Goal: Transaction & Acquisition: Purchase product/service

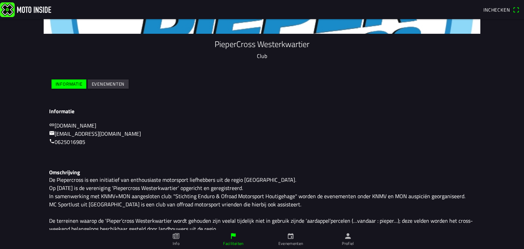
scroll to position [69, 0]
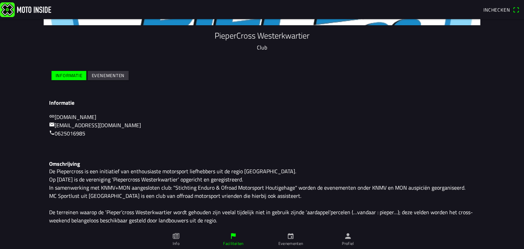
click at [490, 13] on span "Inchecken" at bounding box center [496, 9] width 27 height 7
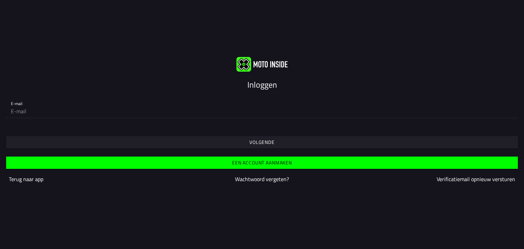
click at [47, 109] on input "email" at bounding box center [262, 111] width 502 height 14
type input "[EMAIL_ADDRESS][DOMAIN_NAME]"
click at [136, 144] on span "Volgende" at bounding box center [261, 142] width 501 height 12
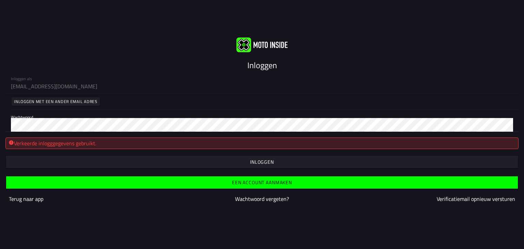
click at [177, 199] on ion-col "Wachtwoord vergeten?" at bounding box center [262, 199] width 170 height 12
click at [0, 0] on slot "Wachtwoord vergeten?" at bounding box center [0, 0] width 0 height 0
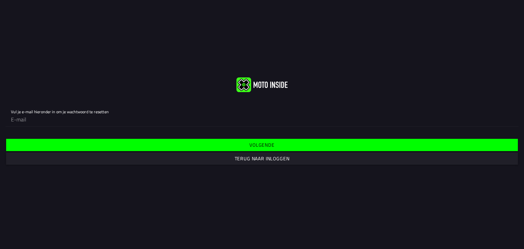
click at [145, 123] on input "email" at bounding box center [262, 119] width 502 height 14
type input "[EMAIL_ADDRESS][DOMAIN_NAME]"
drag, startPoint x: 181, startPoint y: 147, endPoint x: 207, endPoint y: 142, distance: 26.5
click at [182, 147] on span "Volgende" at bounding box center [261, 145] width 501 height 12
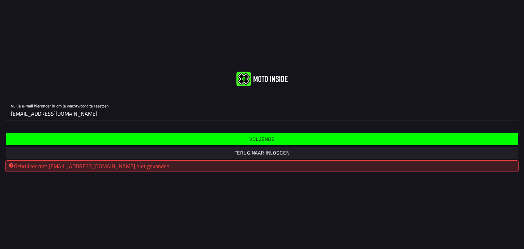
click at [158, 147] on span "Terug naar inloggen" at bounding box center [261, 153] width 501 height 12
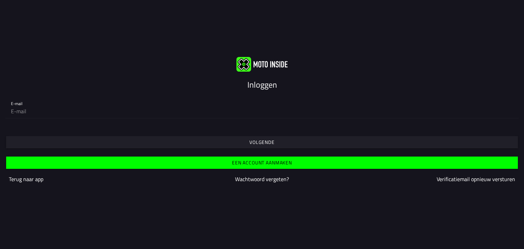
click at [198, 164] on span "Een account aanmaken" at bounding box center [261, 162] width 501 height 12
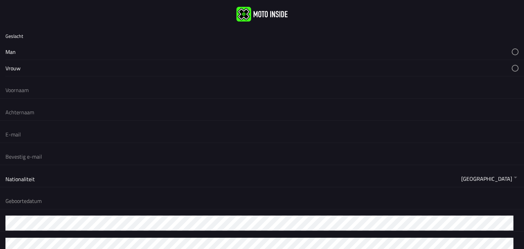
click at [25, 50] on button "button" at bounding box center [264, 52] width 518 height 16
drag, startPoint x: 24, startPoint y: 90, endPoint x: 28, endPoint y: 91, distance: 3.6
click at [25, 90] on input "text" at bounding box center [261, 89] width 513 height 15
type input "[PERSON_NAME]"
type input "Tilburg"
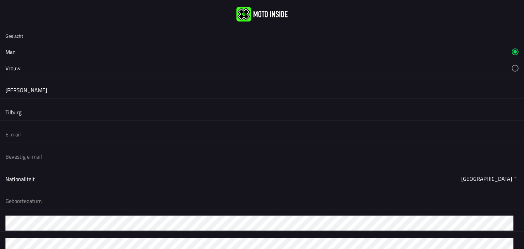
type input "[EMAIL_ADDRESS][DOMAIN_NAME]"
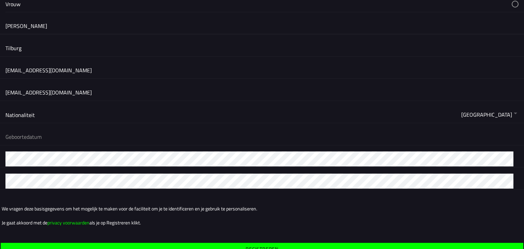
scroll to position [68, 0]
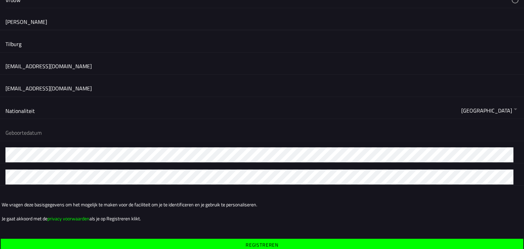
click at [47, 135] on button "button" at bounding box center [264, 132] width 518 height 16
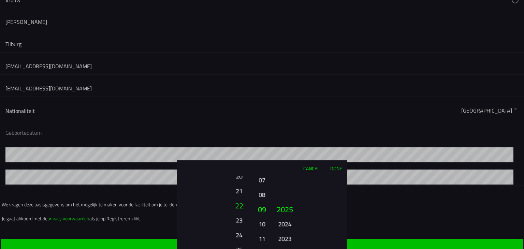
drag, startPoint x: 235, startPoint y: 210, endPoint x: 234, endPoint y: 265, distance: 54.9
click at [234, 249] on html "Geslacht Man Vrouw [PERSON_NAME] [PERSON_NAME][EMAIL_ADDRESS][DOMAIN_NAME] [EMA…" at bounding box center [262, 124] width 524 height 249
drag, startPoint x: 235, startPoint y: 206, endPoint x: 231, endPoint y: 226, distance: 20.3
click at [233, 217] on button "21" at bounding box center [238, 210] width 23 height 15
drag, startPoint x: 231, startPoint y: 185, endPoint x: 231, endPoint y: 234, distance: 48.1
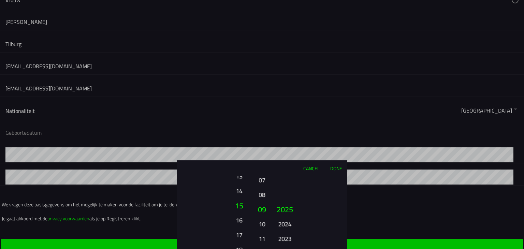
click at [230, 239] on ion-picker-column "01 02 03 04 05 06 07 08 09 10 11 12 13 14 15 16 17 18 19 20 21 22 23 24 25 26 2…" at bounding box center [215, 212] width 77 height 73
drag, startPoint x: 238, startPoint y: 200, endPoint x: 234, endPoint y: 238, distance: 38.1
click at [235, 239] on button "13" at bounding box center [238, 238] width 19 height 12
drag, startPoint x: 237, startPoint y: 204, endPoint x: 235, endPoint y: 215, distance: 12.1
click at [237, 223] on button "10" at bounding box center [238, 217] width 19 height 12
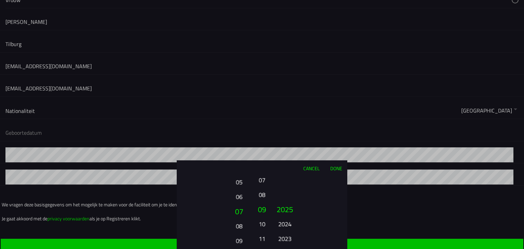
drag, startPoint x: 236, startPoint y: 193, endPoint x: 236, endPoint y: 205, distance: 11.9
click at [237, 209] on button "07" at bounding box center [238, 211] width 23 height 15
click at [239, 181] on button "05" at bounding box center [238, 180] width 19 height 12
drag, startPoint x: 258, startPoint y: 207, endPoint x: 252, endPoint y: 238, distance: 31.6
click at [252, 239] on div "01 02 03 04 05 06 07 08 09 10 11 12 13 14 15 16 17 18 19 20 21 22 23 24 25 26 2…" at bounding box center [262, 212] width 170 height 73
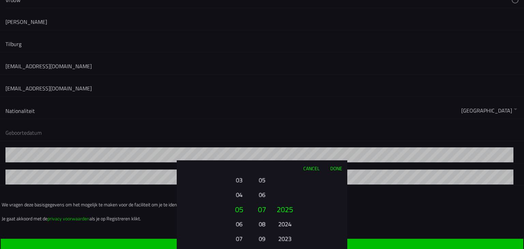
drag, startPoint x: 262, startPoint y: 179, endPoint x: 270, endPoint y: 195, distance: 18.3
click at [263, 179] on button "05" at bounding box center [262, 180] width 10 height 12
drag, startPoint x: 295, startPoint y: 123, endPoint x: 296, endPoint y: 96, distance: 27.7
click at [296, 106] on ion-picker "Cancel Done 01 02 03 04 05 06 07 08 09 10 11 12 13 14 15 16 17 18 19 20 21 22 2…" at bounding box center [262, 124] width 524 height 249
drag, startPoint x: 281, startPoint y: 212, endPoint x: 281, endPoint y: 264, distance: 51.1
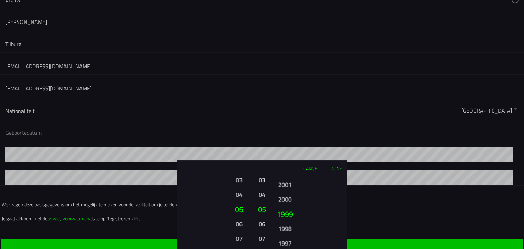
click at [281, 249] on html "Geslacht Man Vrouw [PERSON_NAME] [PERSON_NAME][EMAIL_ADDRESS][DOMAIN_NAME] [EMA…" at bounding box center [262, 124] width 524 height 249
drag, startPoint x: 282, startPoint y: 198, endPoint x: 281, endPoint y: 240, distance: 41.9
click at [281, 240] on ion-picker-column "2025 2024 2023 2022 2021 2020 2019 2018 2017 2016 2015 2014 2013 2012 2011 2010…" at bounding box center [308, 212] width 77 height 73
drag, startPoint x: 298, startPoint y: 198, endPoint x: 299, endPoint y: 190, distance: 8.5
click at [299, 190] on ion-picker-column "2025 2024 2023 2022 2021 2020 2019 2018 2017 2016 2015 2014 2013 2012 2011 2010…" at bounding box center [308, 212] width 77 height 73
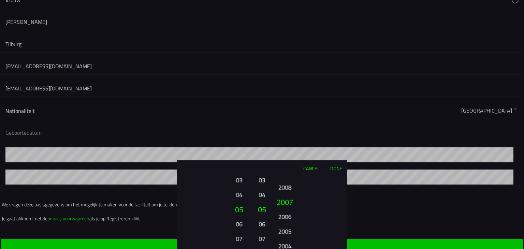
drag, startPoint x: 286, startPoint y: 208, endPoint x: 280, endPoint y: 226, distance: 19.3
click at [280, 226] on button "2005" at bounding box center [284, 231] width 19 height 12
click at [286, 220] on button "2007" at bounding box center [284, 224] width 19 height 12
click at [333, 166] on button "Done" at bounding box center [336, 168] width 22 height 15
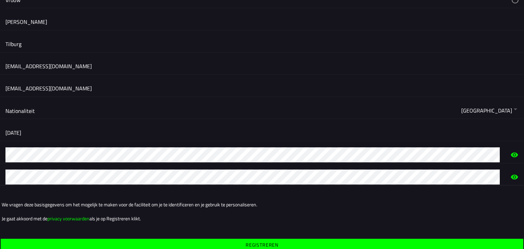
click at [152, 244] on span "Registreren" at bounding box center [262, 245] width 512 height 12
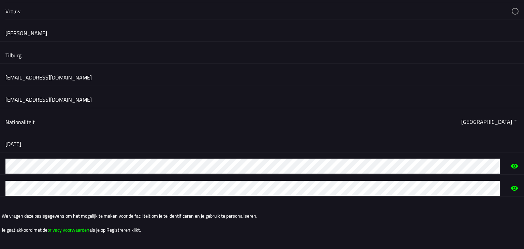
scroll to position [0, 0]
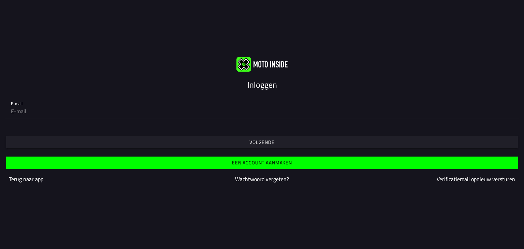
click at [89, 110] on input "email" at bounding box center [262, 111] width 502 height 14
type input "[EMAIL_ADDRESS][DOMAIN_NAME]"
click at [109, 140] on span "Volgende" at bounding box center [261, 142] width 501 height 12
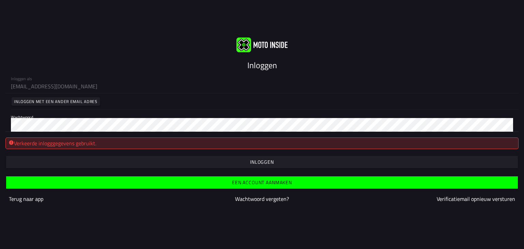
click at [0, 0] on slot "Terug naar app" at bounding box center [0, 0] width 0 height 0
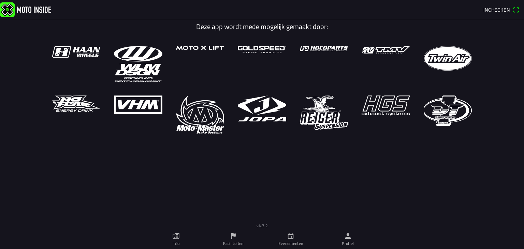
click at [292, 237] on icon "calendar" at bounding box center [290, 235] width 7 height 7
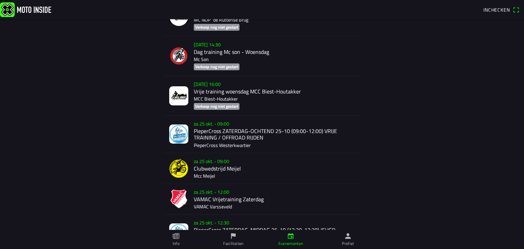
scroll to position [2061, 0]
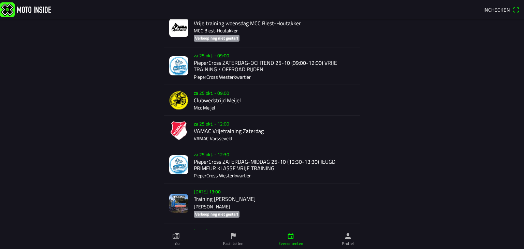
click at [247, 171] on div "[DATE] 12:30 PieperCross ZATERDAG-MIDDAG 25-10 (12:30-13:30) JEUGD PRIMEUR KLAS…" at bounding box center [274, 164] width 161 height 37
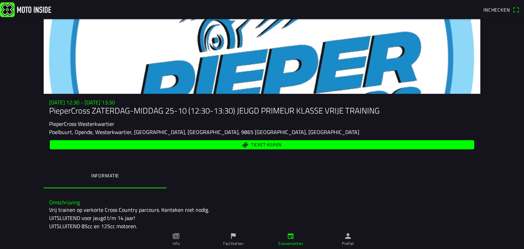
click at [213, 144] on span "Ticket kopen" at bounding box center [262, 144] width 416 height 9
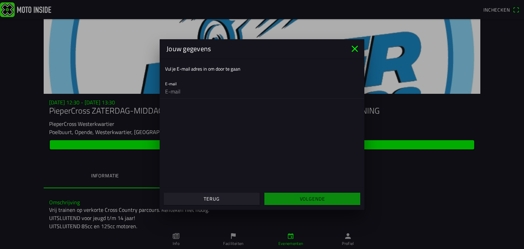
click at [185, 90] on input "email" at bounding box center [262, 92] width 194 height 14
type input "[EMAIL_ADDRESS][DOMAIN_NAME]"
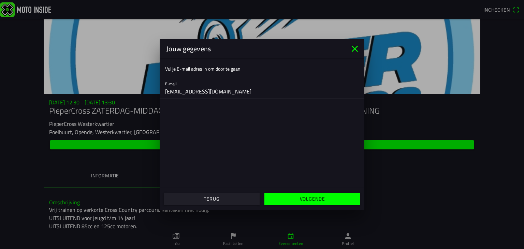
click at [0, 0] on slot "Volgende" at bounding box center [0, 0] width 0 height 0
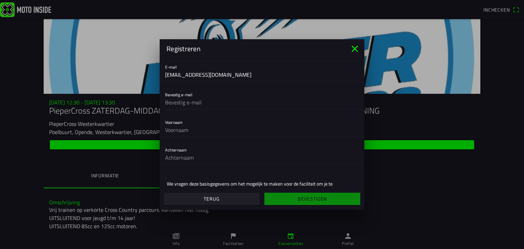
scroll to position [34, 0]
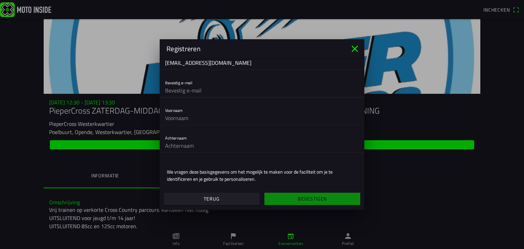
click at [200, 93] on input "text" at bounding box center [262, 91] width 194 height 14
type input "[EMAIL_ADDRESS][DOMAIN_NAME]"
type input "[PERSON_NAME]"
type input "Tilburg"
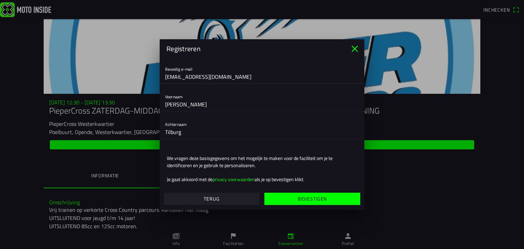
scroll to position [55, 0]
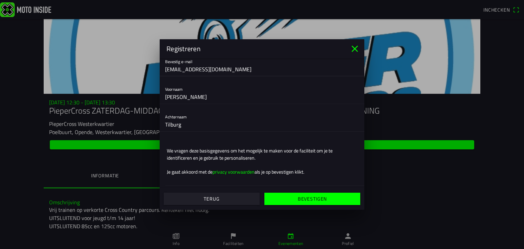
click at [285, 192] on ion-col "Bevestigen" at bounding box center [312, 199] width 101 height 18
click at [285, 199] on span "Bevestigen" at bounding box center [311, 199] width 85 height 12
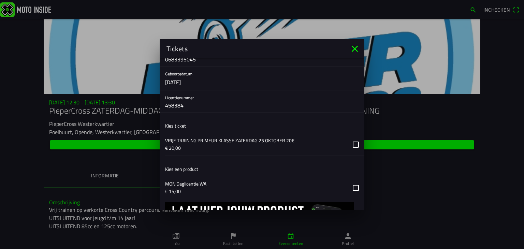
scroll to position [110, 0]
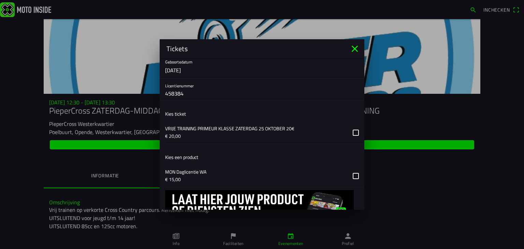
click at [248, 129] on button "button" at bounding box center [264, 132] width 199 height 22
click at [237, 170] on button "button" at bounding box center [264, 176] width 199 height 22
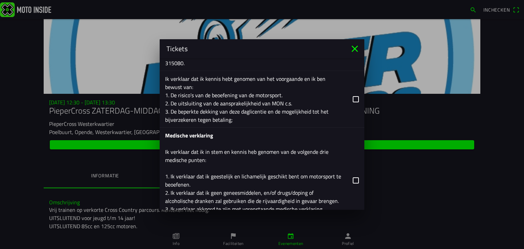
scroll to position [588, 0]
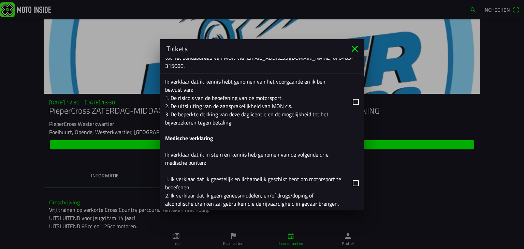
click at [347, 107] on button "button" at bounding box center [264, 102] width 199 height 56
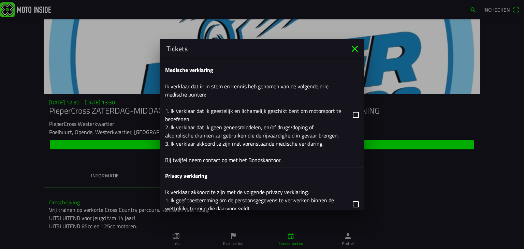
click at [303, 120] on button "button" at bounding box center [264, 114] width 199 height 105
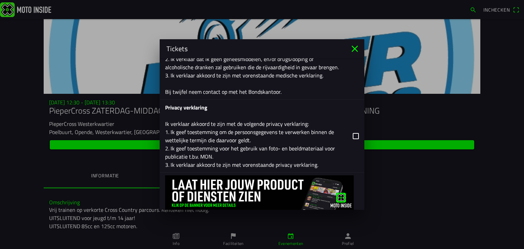
click at [295, 129] on button "button" at bounding box center [264, 136] width 199 height 73
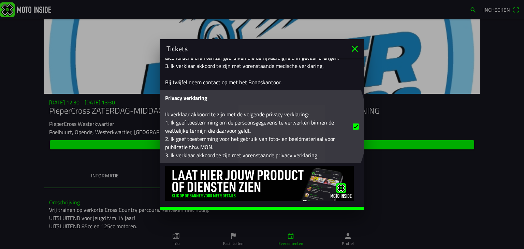
scroll to position [743, 0]
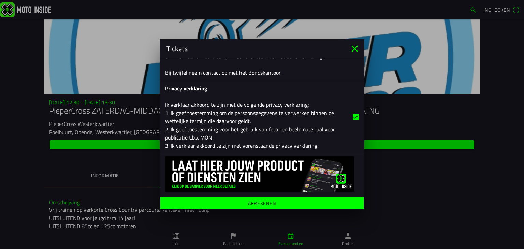
click at [281, 199] on span "Afrekenen" at bounding box center [261, 203] width 193 height 12
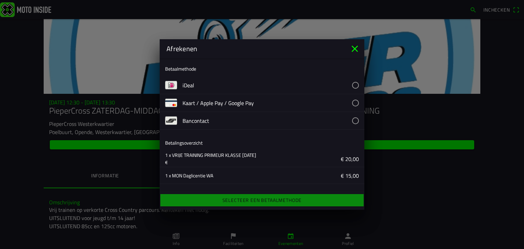
click at [194, 86] on button "button" at bounding box center [273, 84] width 182 height 17
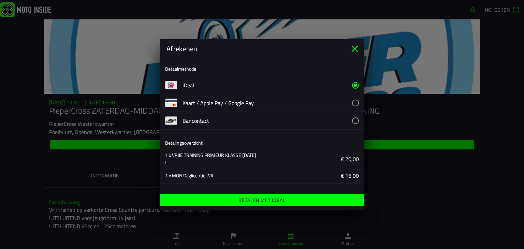
click at [261, 201] on ion-label "Betalen met iDeal" at bounding box center [261, 200] width 47 height 5
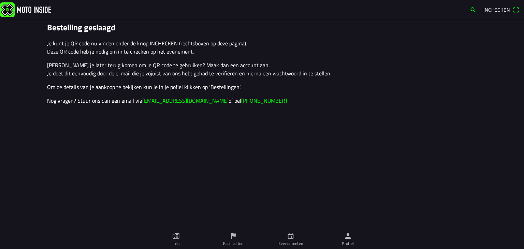
click at [189, 41] on p "Je kunt je QR code nu vinden onder de knop INCHECKEN (rechtsboven op deze pagin…" at bounding box center [262, 47] width 430 height 16
click at [481, 6] on button "Inchecken" at bounding box center [500, 9] width 41 height 11
